Goal: Task Accomplishment & Management: Manage account settings

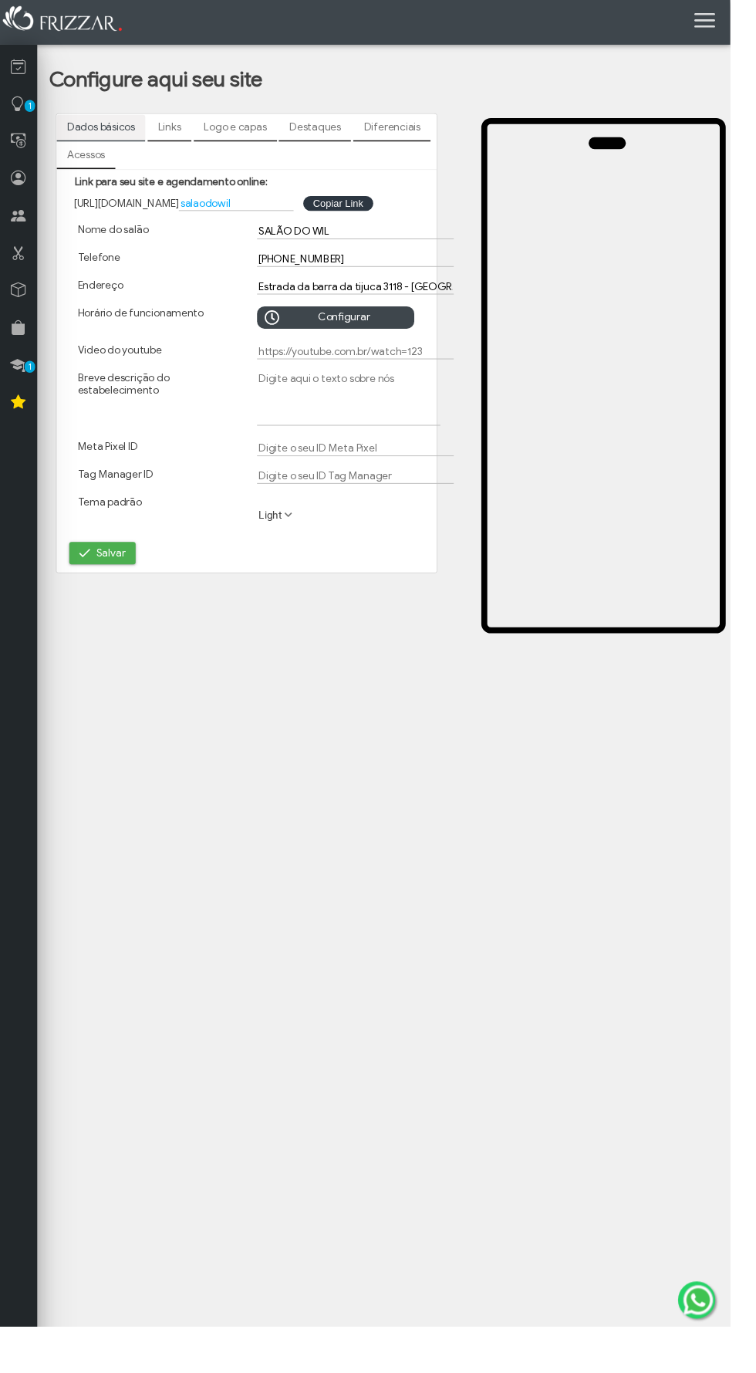
click at [286, 530] on label "Light" at bounding box center [287, 533] width 43 height 15
click at [285, 574] on li "Dark" at bounding box center [286, 575] width 39 height 23
click at [239, 124] on link "Logo e capas" at bounding box center [244, 132] width 86 height 26
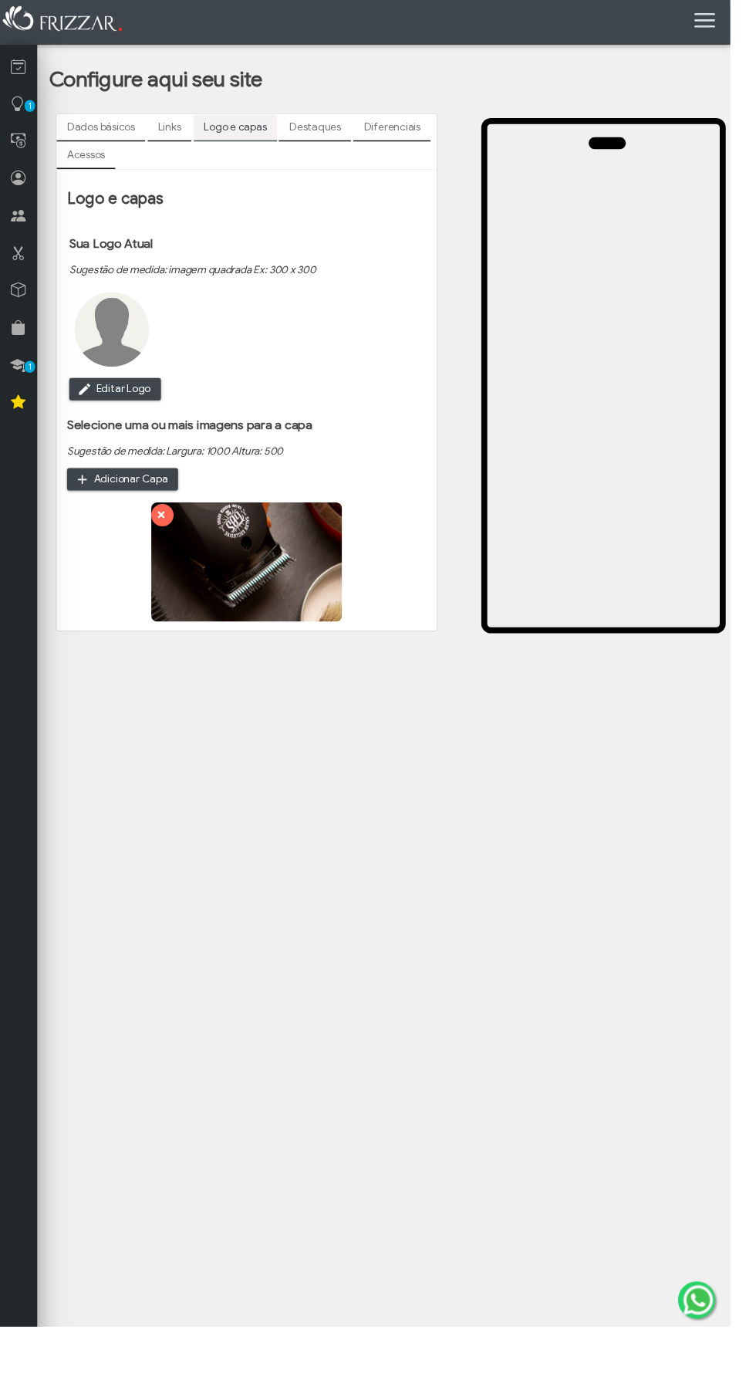
type input "C:\fakepath\IMG_20250912_152703.jpg"
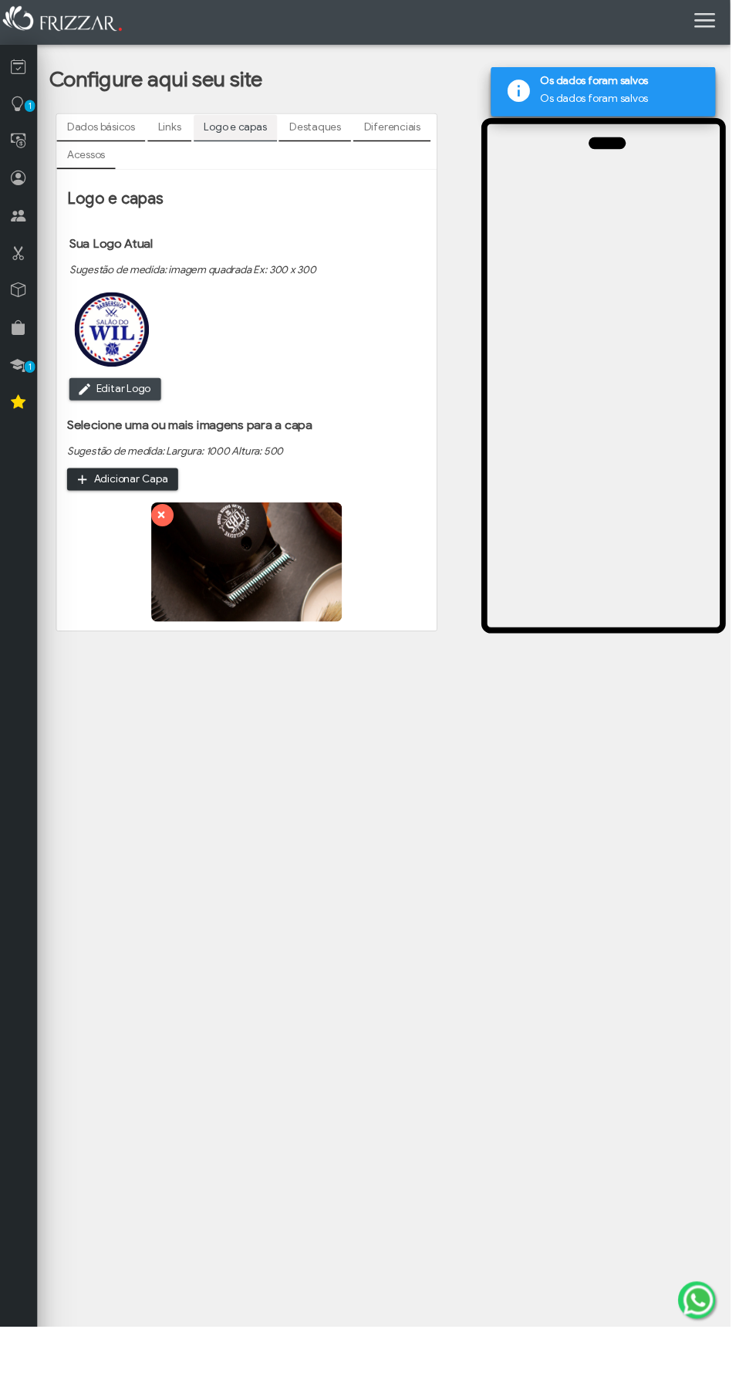
type input "C:\fakepath\IMG_20250912_153101.jpg"
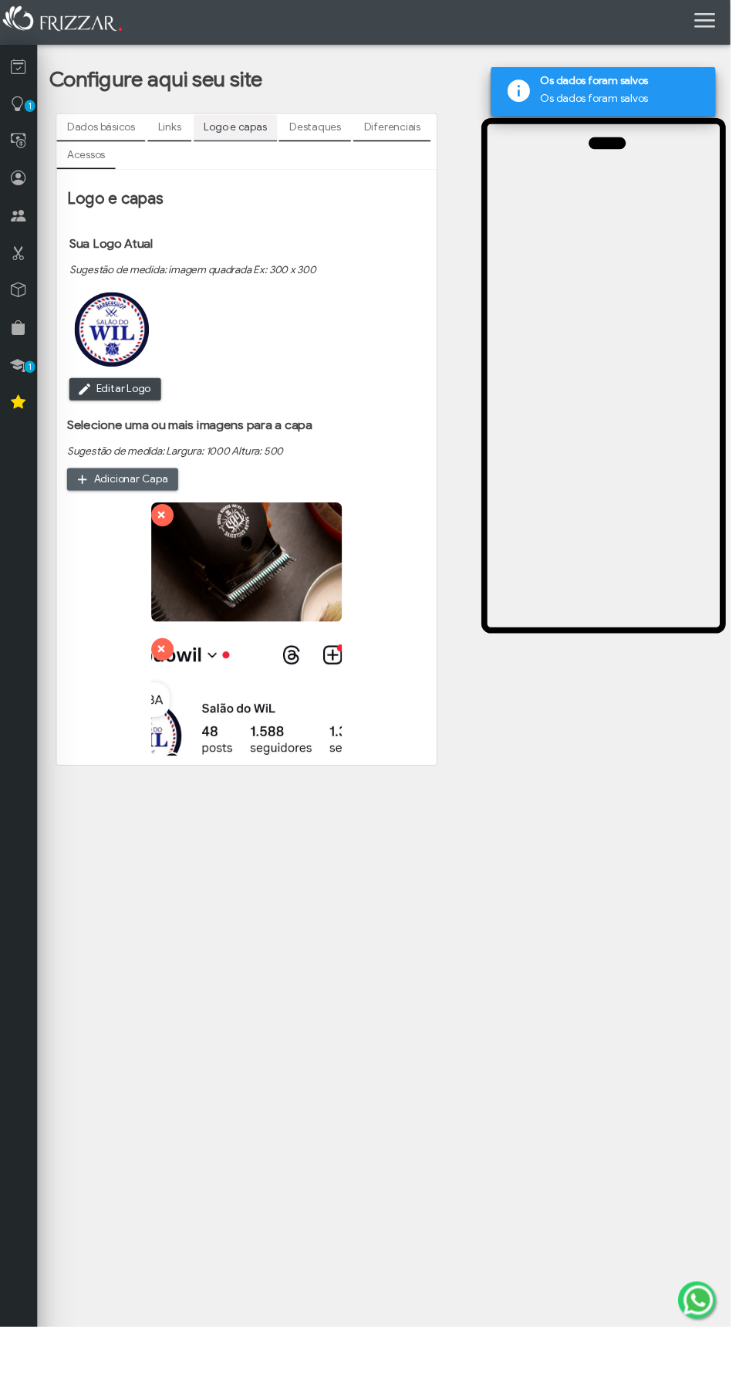
click at [225, 708] on img at bounding box center [256, 721] width 198 height 124
click at [235, 740] on img at bounding box center [256, 721] width 198 height 124
click at [161, 516] on form "Selecione uma ou mais imagens para a capa Sugestão de medida: Largura: 1000 Alt…" at bounding box center [254, 609] width 371 height 354
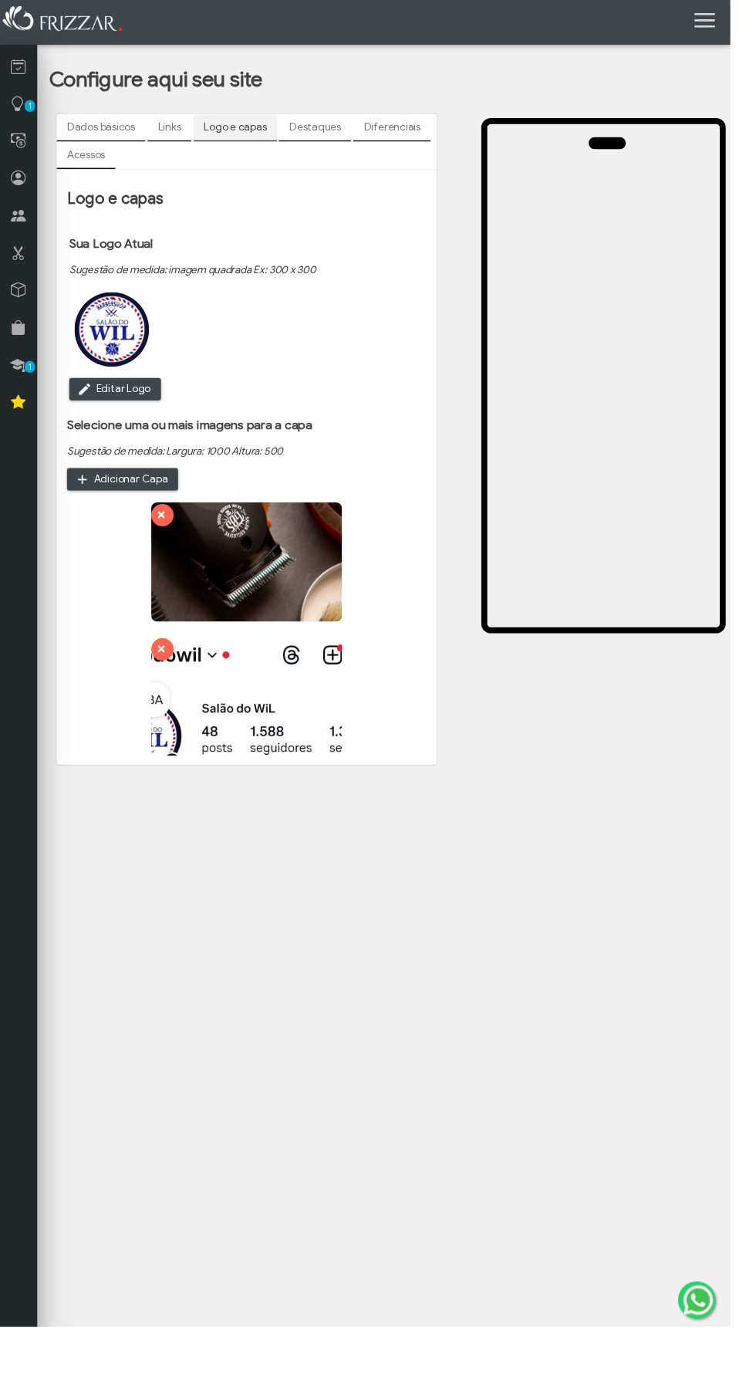
click at [171, 542] on button "ui-button" at bounding box center [168, 533] width 23 height 23
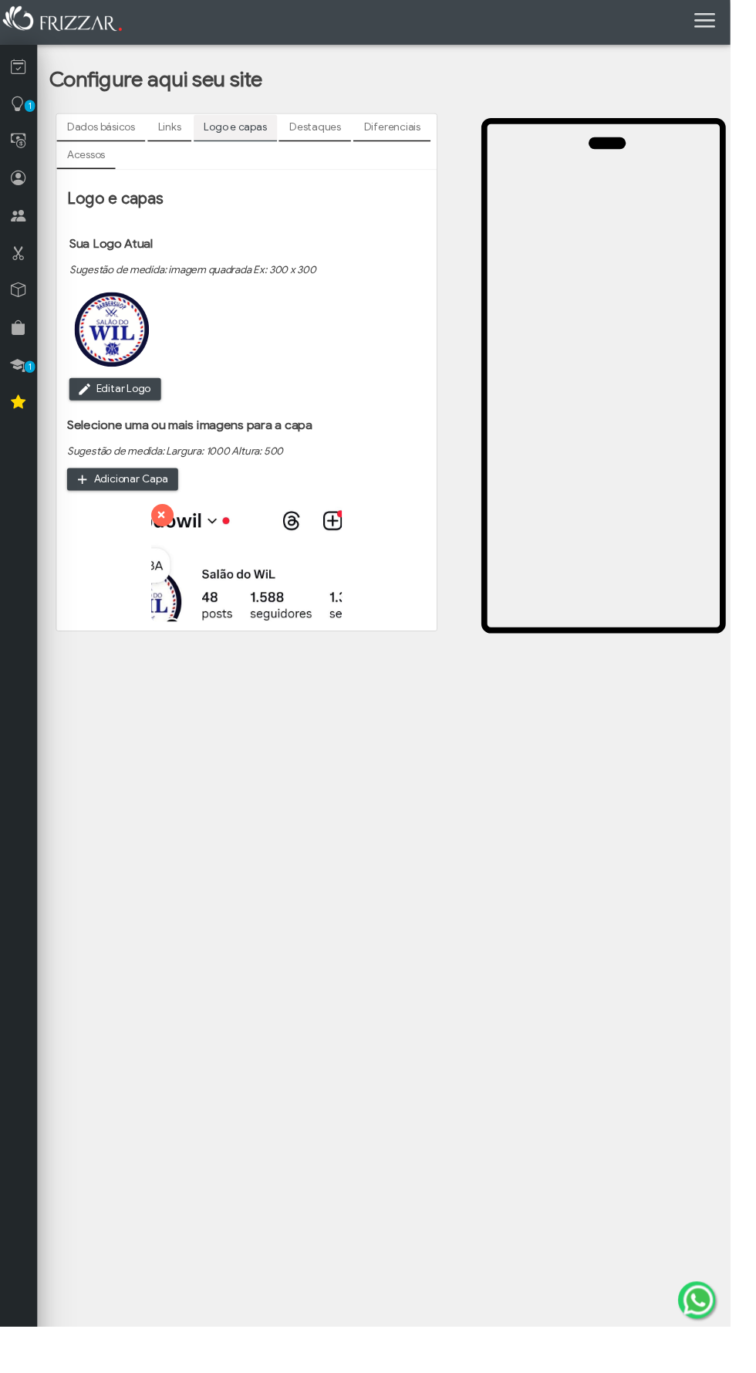
click at [320, 131] on link "Destaques" at bounding box center [326, 132] width 75 height 26
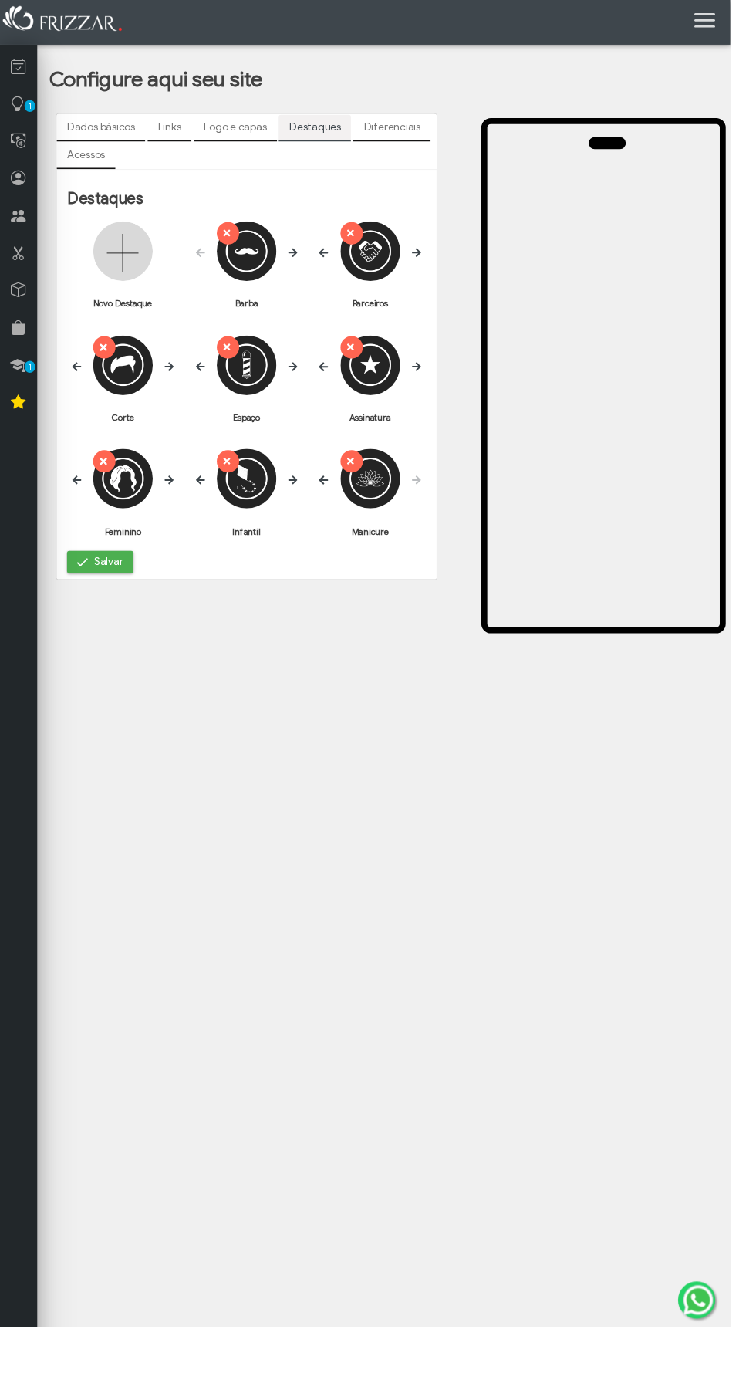
click at [105, 360] on icon "submit" at bounding box center [105, 359] width 11 height 15
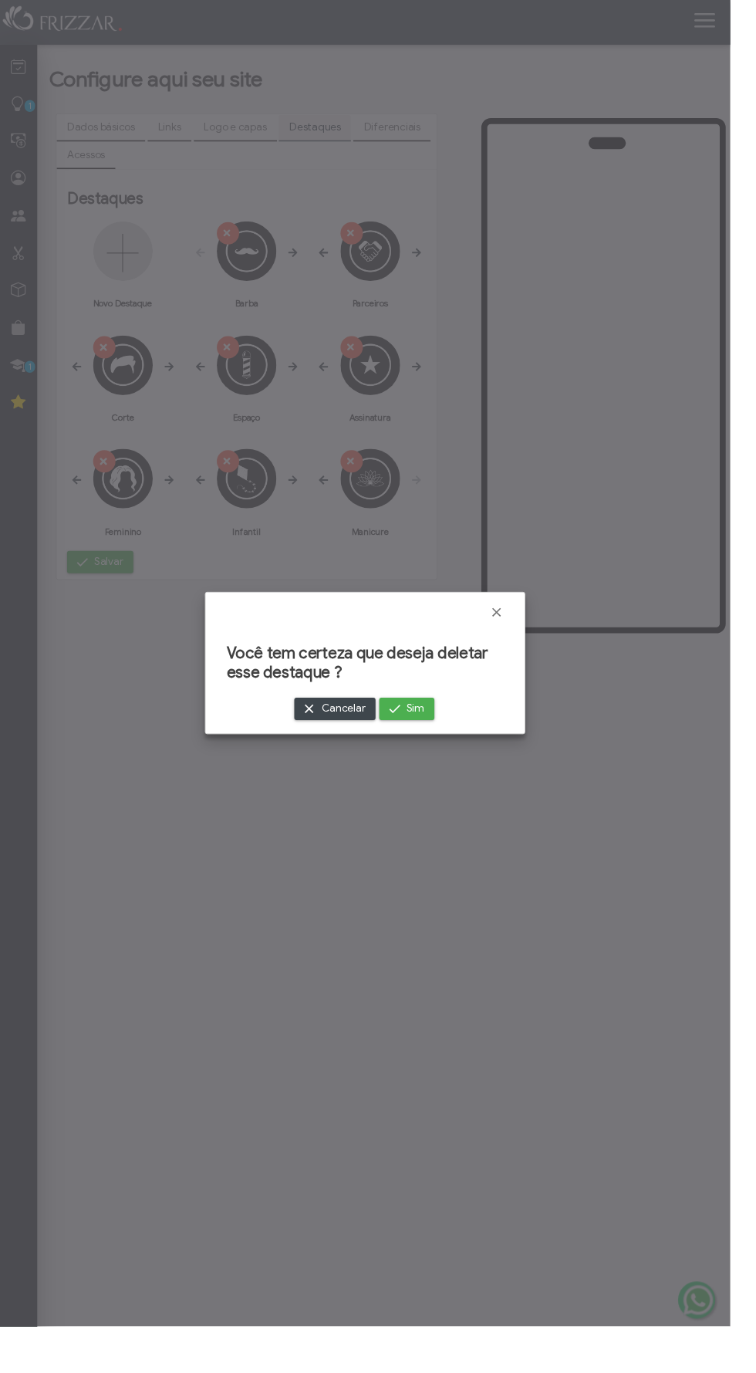
click at [333, 740] on button "Cancelar" at bounding box center [347, 734] width 84 height 23
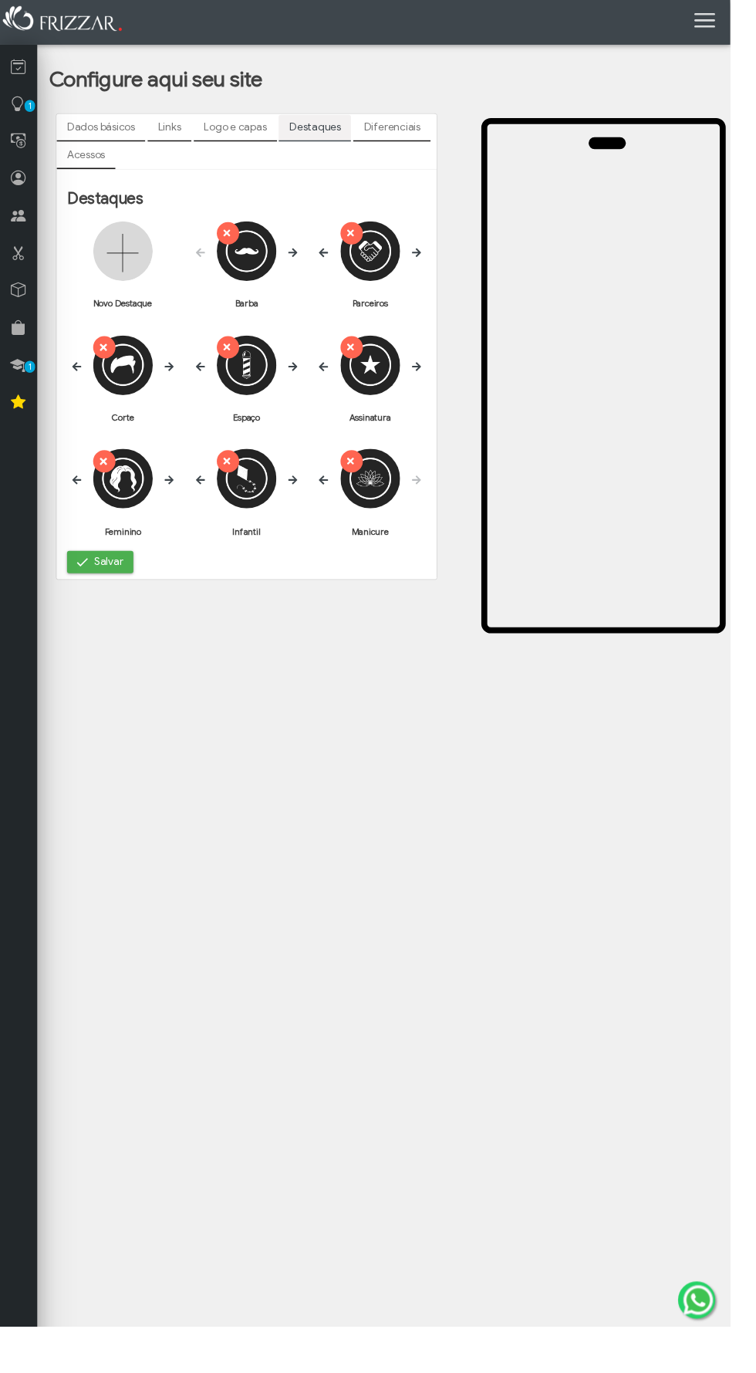
click at [361, 242] on icon "submit" at bounding box center [362, 241] width 11 height 15
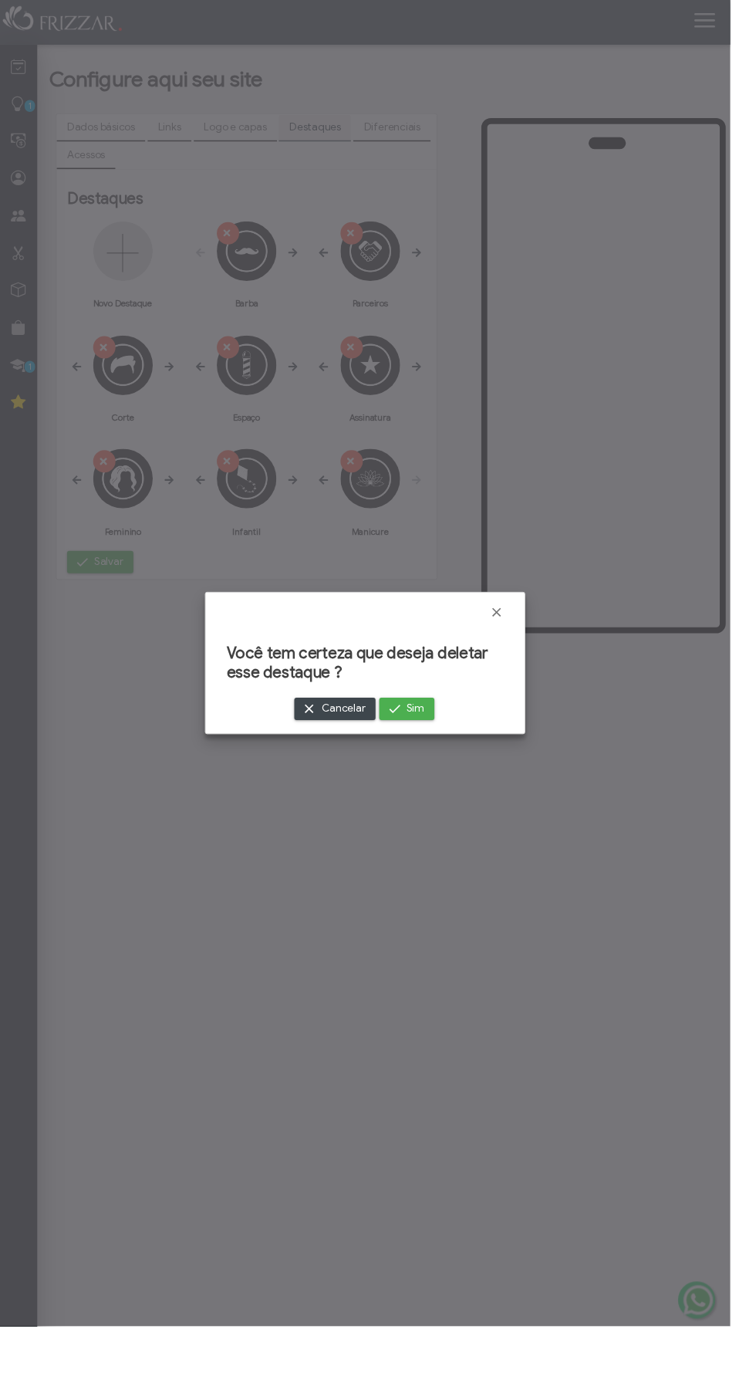
click at [424, 740] on span "Sim" at bounding box center [430, 734] width 19 height 23
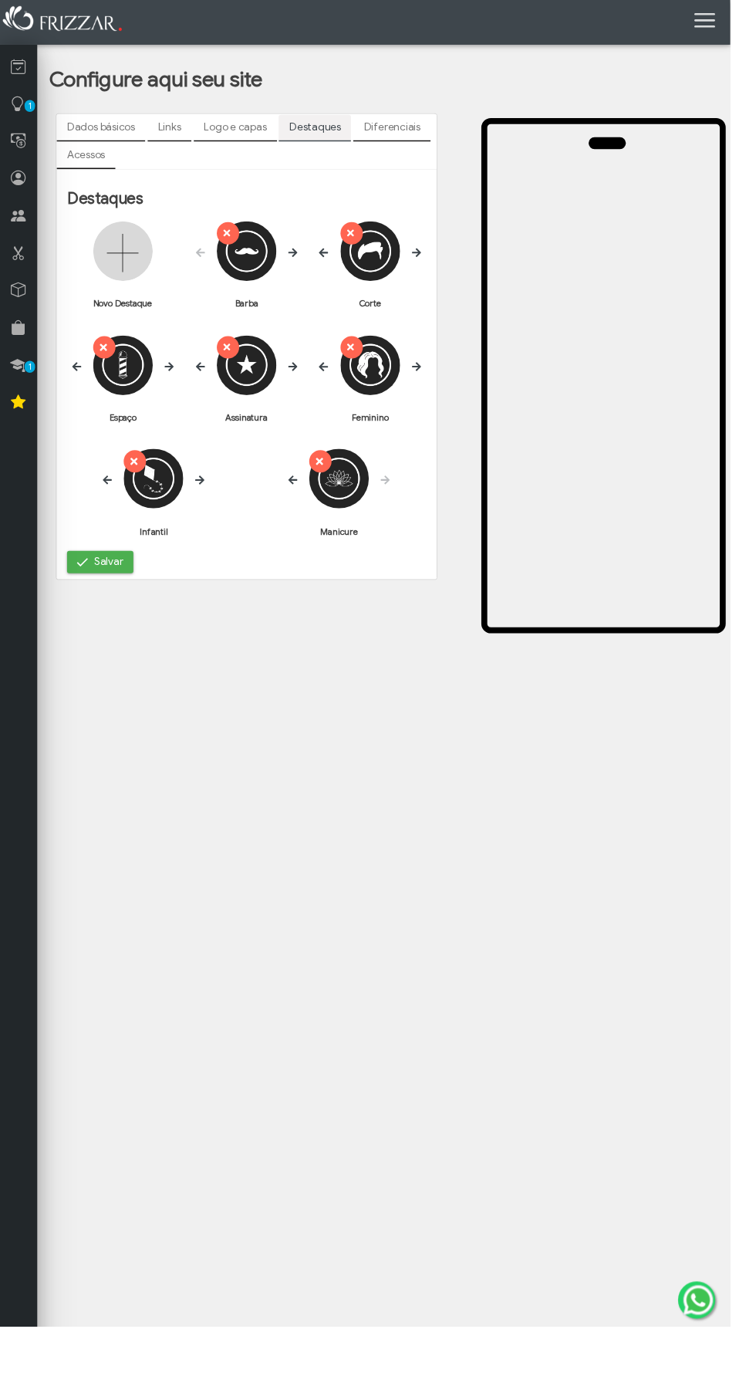
click at [107, 367] on icon "submit" at bounding box center [105, 359] width 11 height 15
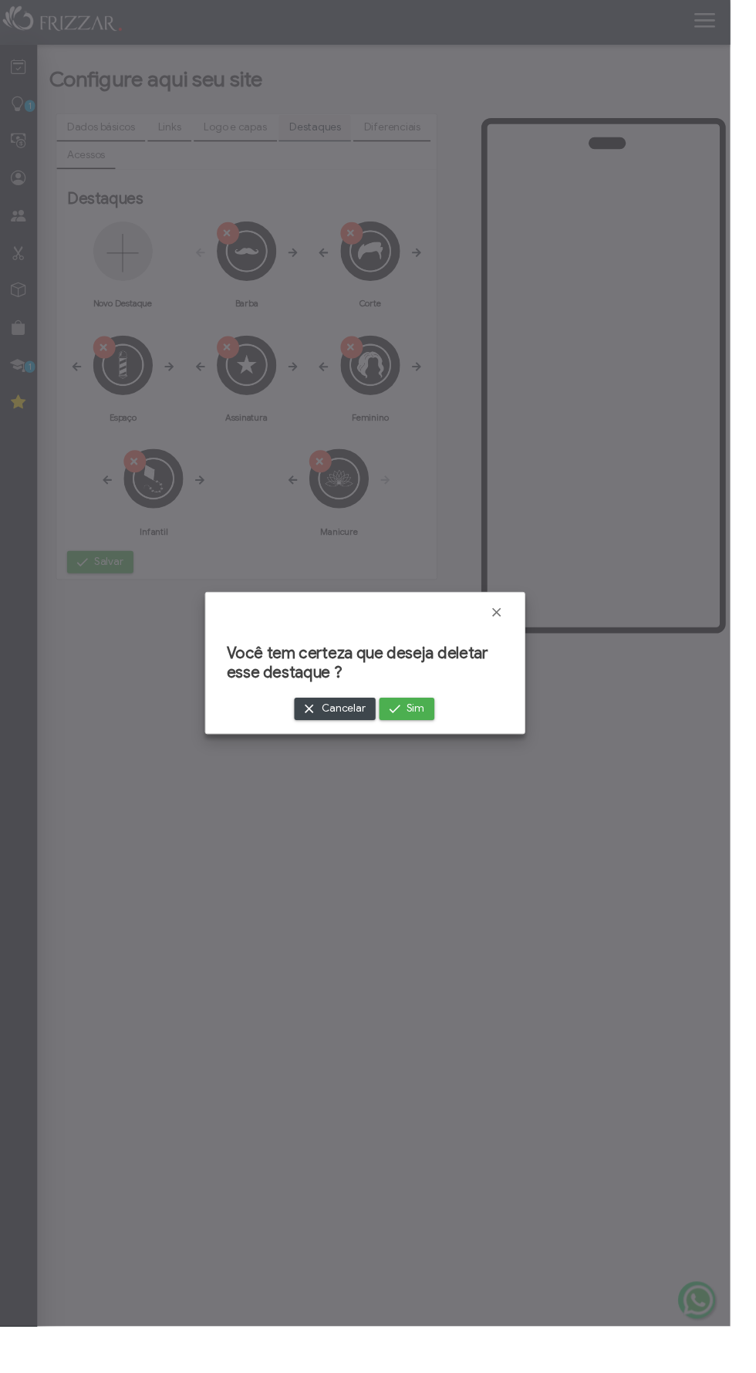
click at [432, 739] on span "Sim" at bounding box center [430, 734] width 19 height 23
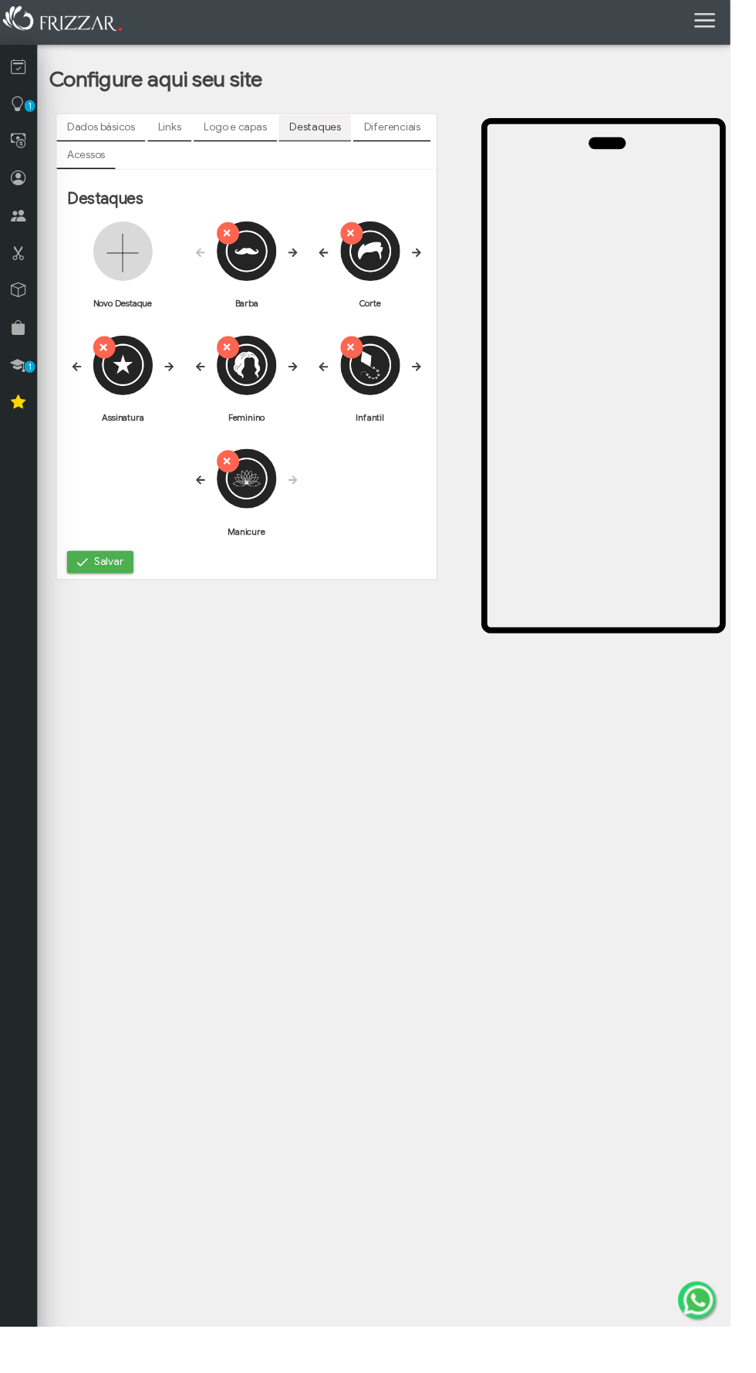
click at [253, 361] on img at bounding box center [256, 378] width 62 height 62
click at [229, 361] on icon "submit" at bounding box center [233, 359] width 11 height 15
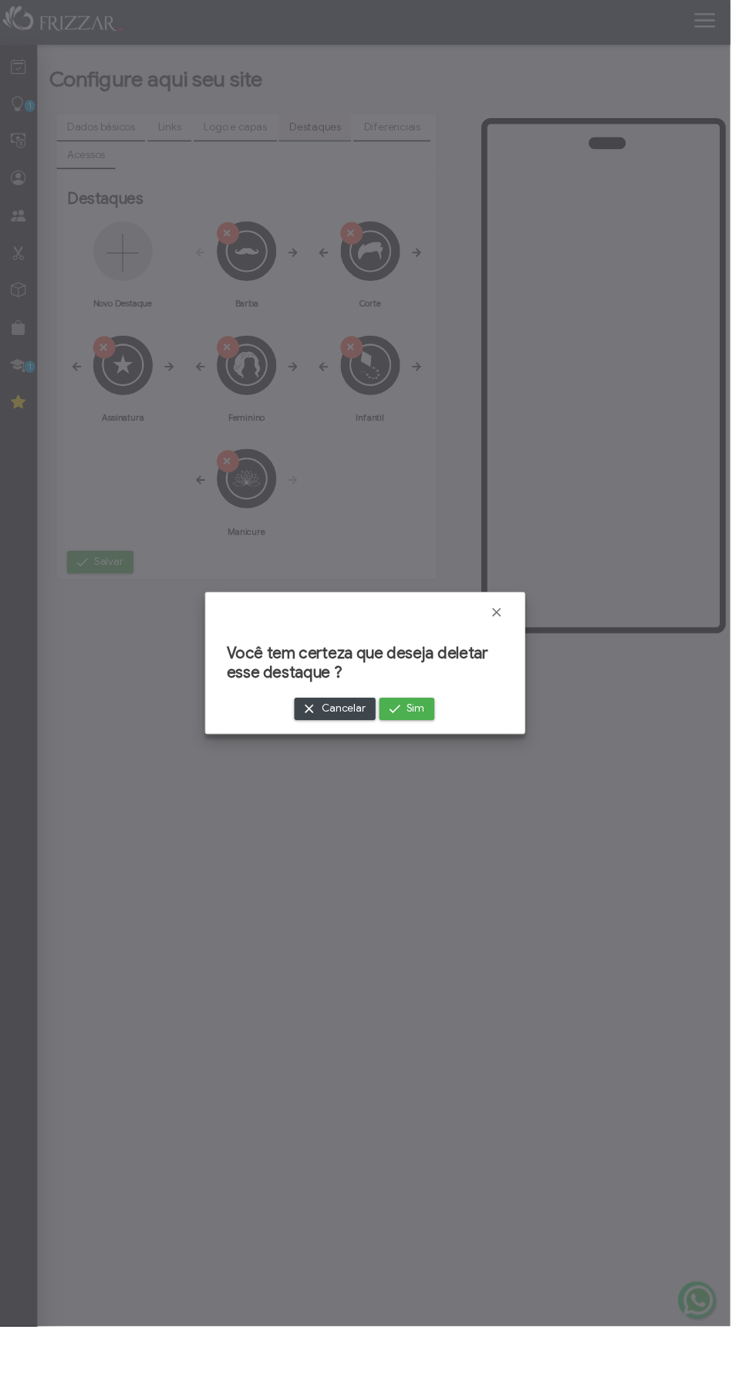
click at [224, 481] on div at bounding box center [378, 686] width 756 height 1373
click at [423, 740] on span "Sim" at bounding box center [430, 734] width 19 height 23
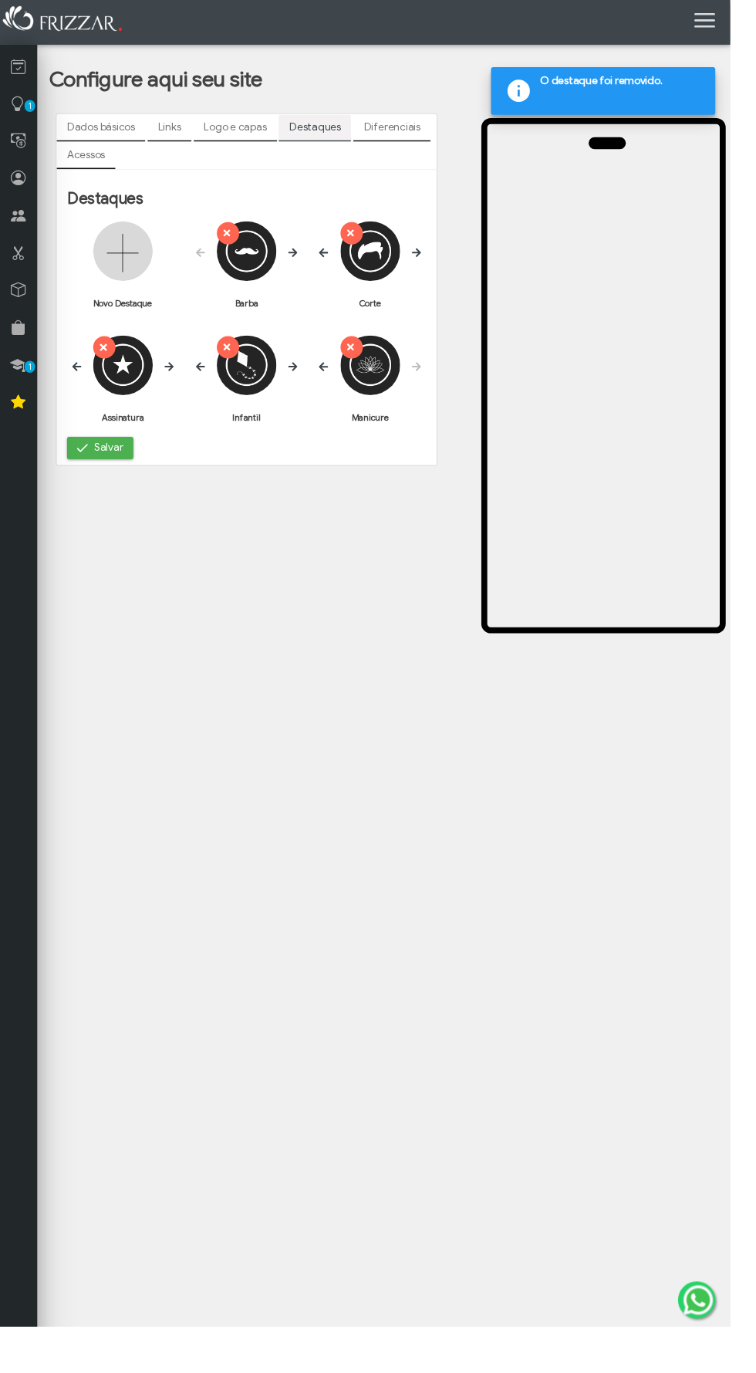
scroll to position [0, 0]
